Goal: Transaction & Acquisition: Purchase product/service

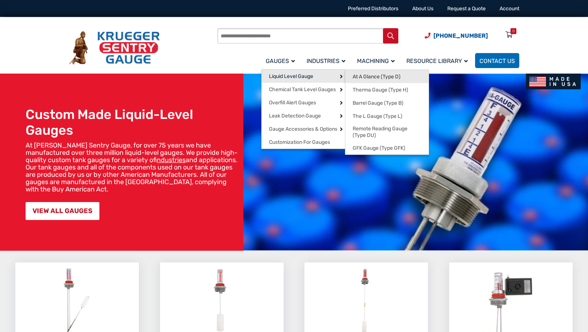
click at [410, 78] on link "At A Glance (Type D)" at bounding box center [387, 76] width 83 height 13
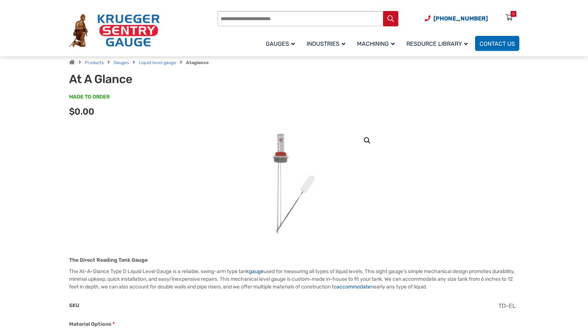
scroll to position [37, 0]
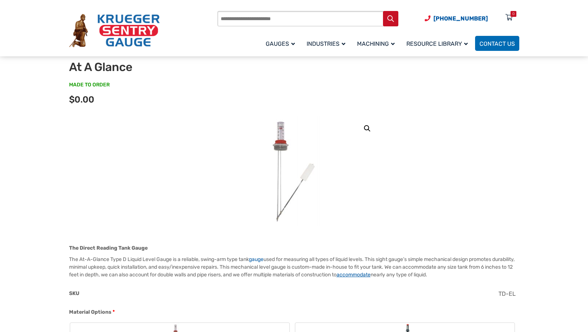
click at [371, 273] on link "accommodate" at bounding box center [354, 274] width 34 height 6
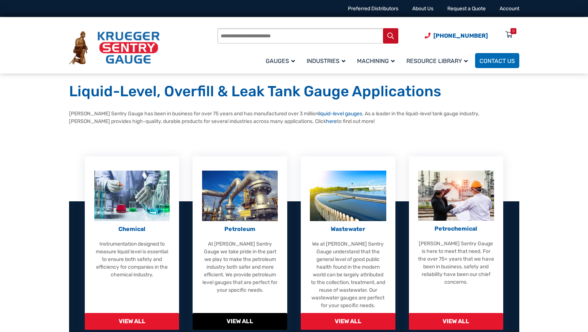
click at [246, 190] on img at bounding box center [240, 195] width 76 height 50
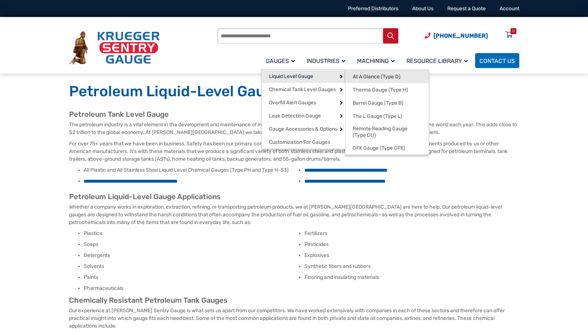
click at [372, 76] on span "At A Glance (Type D)" at bounding box center [377, 77] width 48 height 7
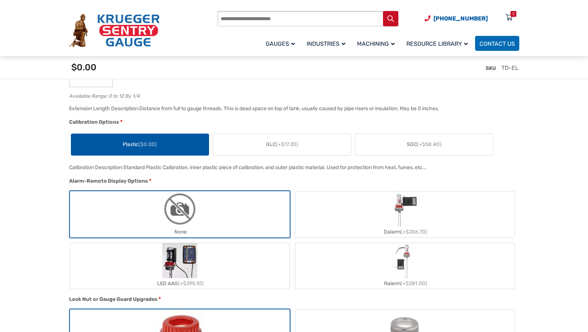
scroll to position [512, 0]
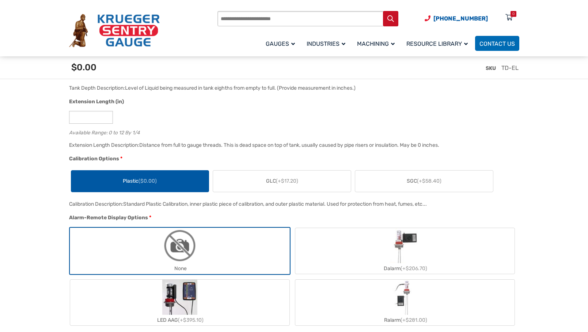
click at [282, 184] on span "(+$17.20)" at bounding box center [287, 181] width 22 height 6
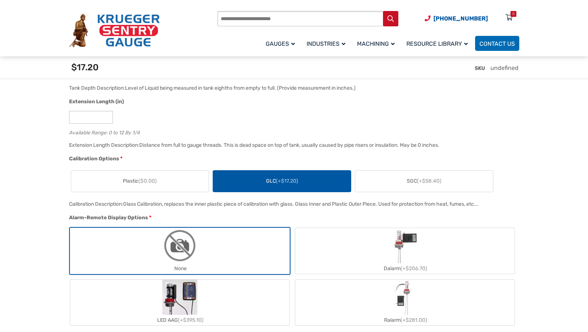
click at [395, 182] on label "SGC (+$58.40)" at bounding box center [424, 180] width 138 height 21
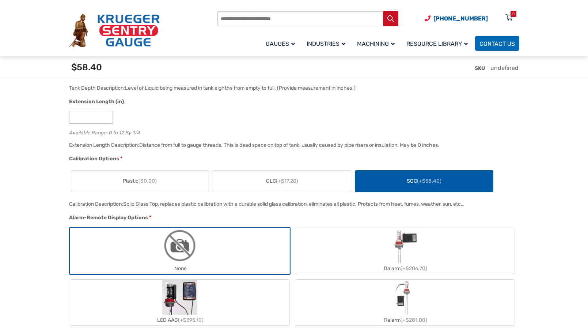
click at [133, 183] on span "Plastic ($0.00)" at bounding box center [140, 181] width 34 height 8
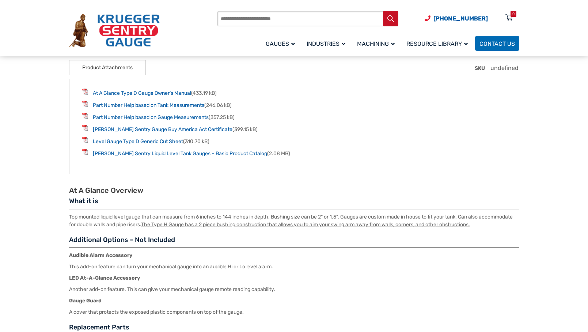
scroll to position [987, 0]
